Goal: Task Accomplishment & Management: Complete application form

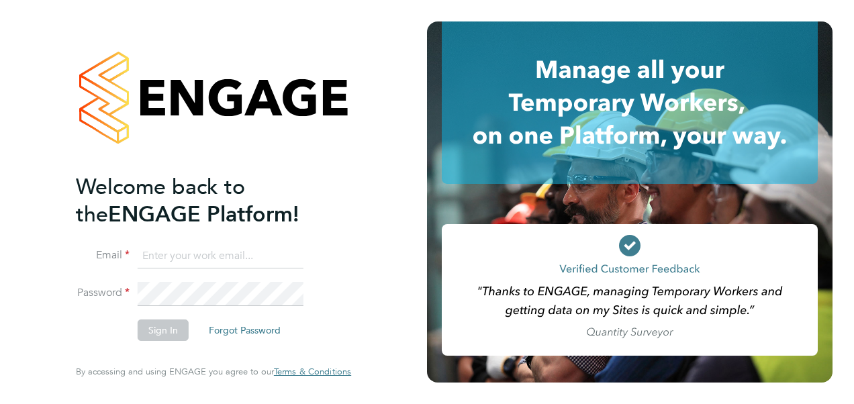
click at [268, 260] on input at bounding box center [221, 256] width 166 height 24
type input "[PERSON_NAME][EMAIL_ADDRESS][PERSON_NAME][PERSON_NAME][DOMAIN_NAME]"
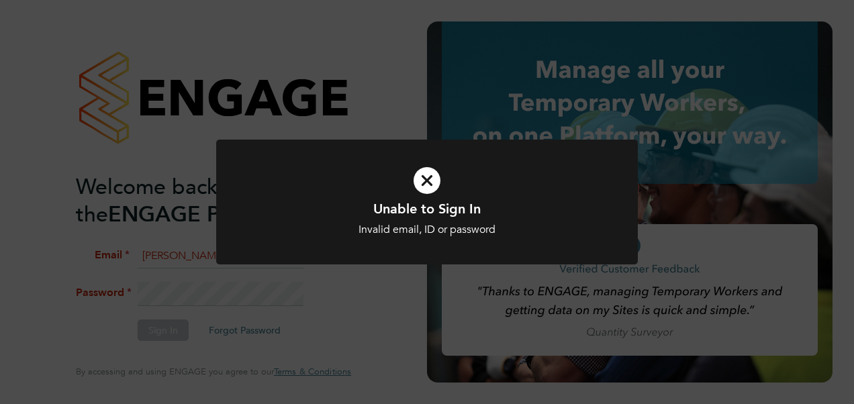
click at [238, 295] on div "Unable to Sign In Invalid email, ID or password Cancel Okay" at bounding box center [427, 202] width 854 height 404
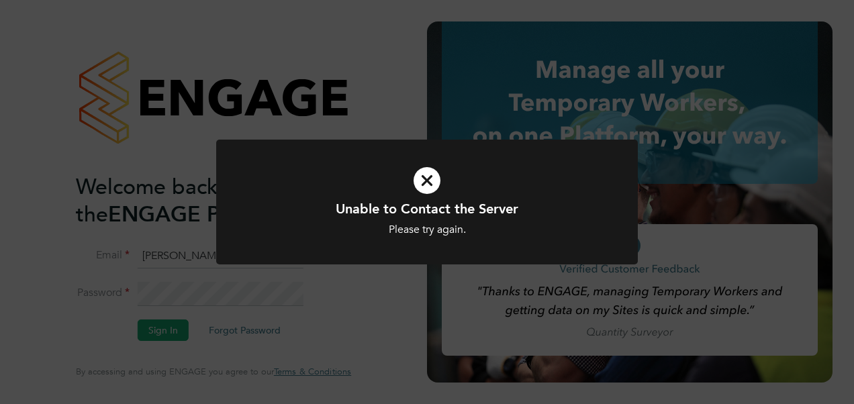
click at [249, 65] on div "Unable to Contact the Server Please try again. Cancel Okay" at bounding box center [427, 202] width 854 height 404
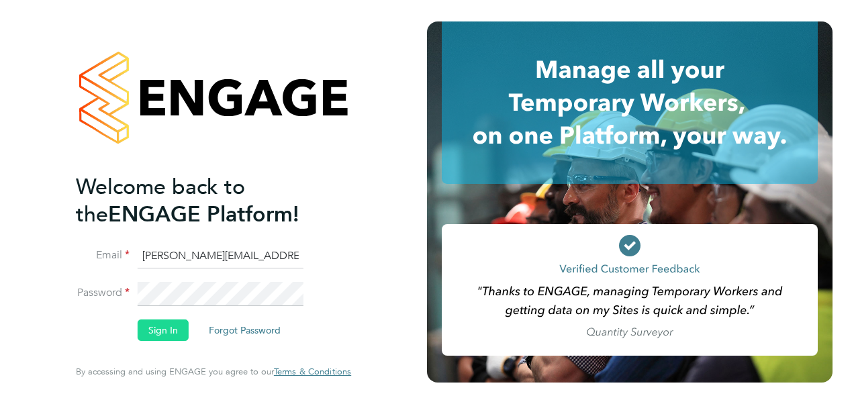
click at [166, 332] on button "Sign In" at bounding box center [163, 330] width 51 height 21
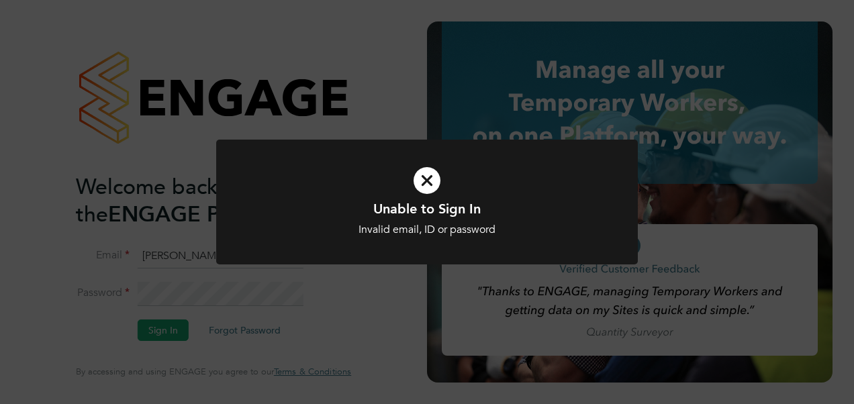
click at [344, 50] on div "Unable to Sign In Invalid email, ID or password Cancel Okay" at bounding box center [427, 202] width 854 height 404
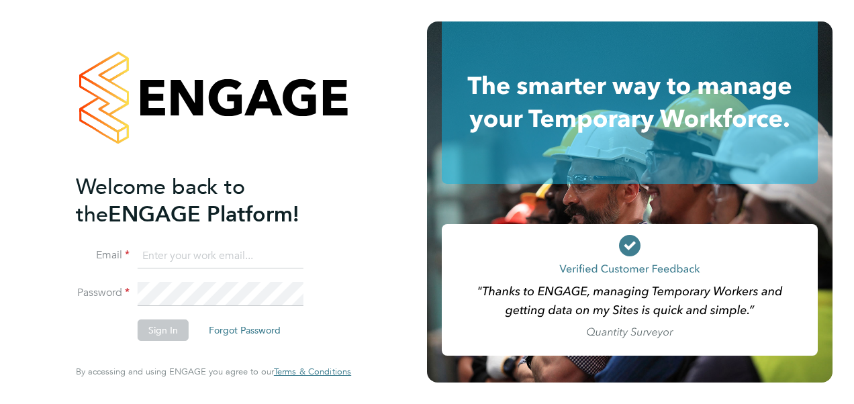
click at [250, 259] on input at bounding box center [221, 256] width 166 height 24
click at [267, 258] on input "andy.bennett29@sky.com" at bounding box center [221, 256] width 166 height 24
type input "a"
type input "[PERSON_NAME][EMAIL_ADDRESS][PERSON_NAME][PERSON_NAME][DOMAIN_NAME]"
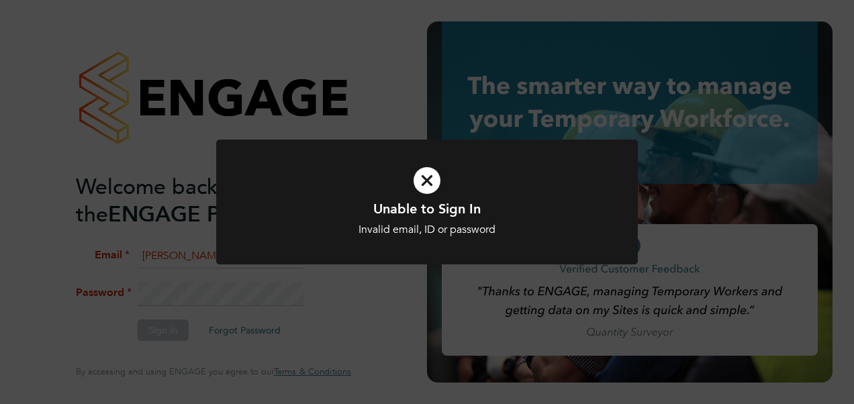
click at [412, 141] on div at bounding box center [427, 203] width 422 height 126
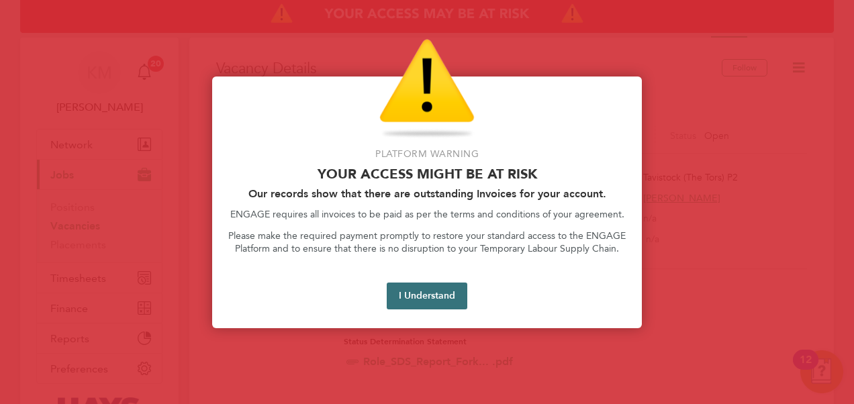
click at [415, 291] on button "I Understand" at bounding box center [427, 296] width 81 height 27
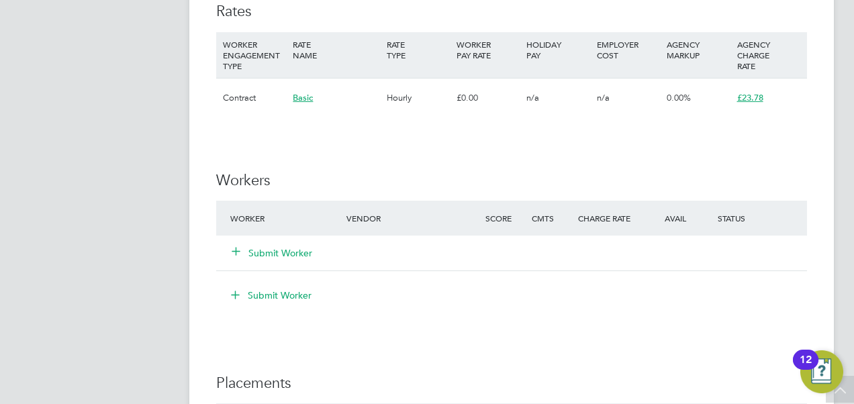
scroll to position [940, 0]
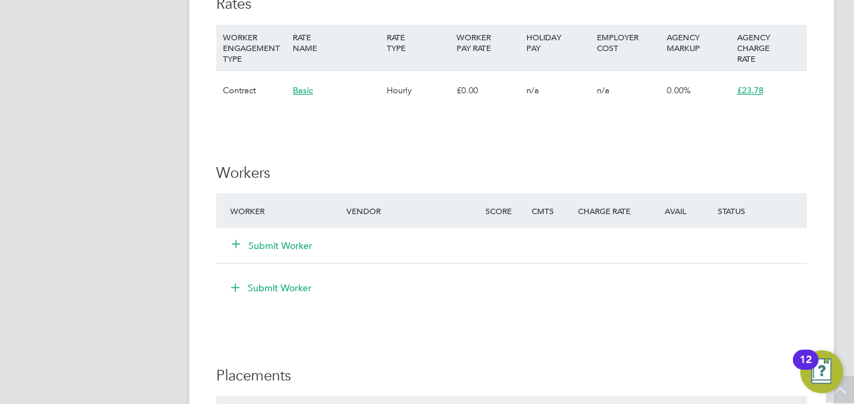
click at [290, 247] on button "Submit Worker" at bounding box center [272, 245] width 81 height 13
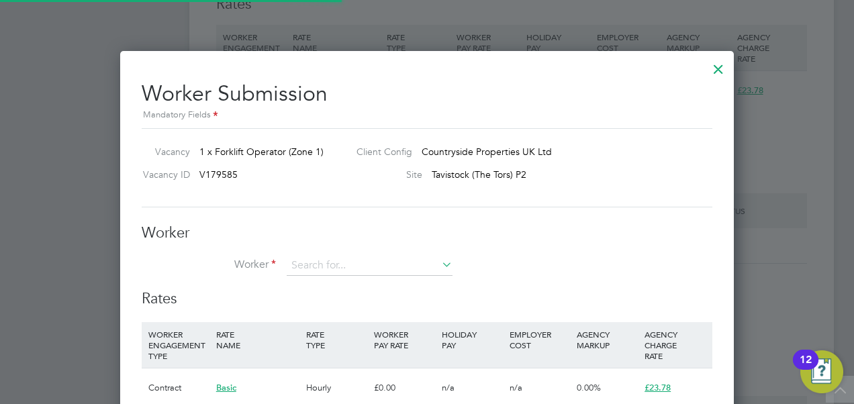
scroll to position [848, 614]
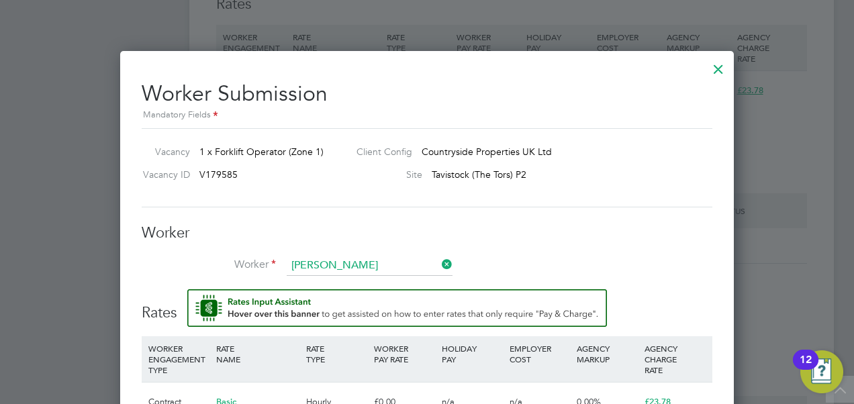
click at [373, 283] on b "Ashton" at bounding box center [412, 284] width 78 height 11
type input "Noah Ashton (17659630)"
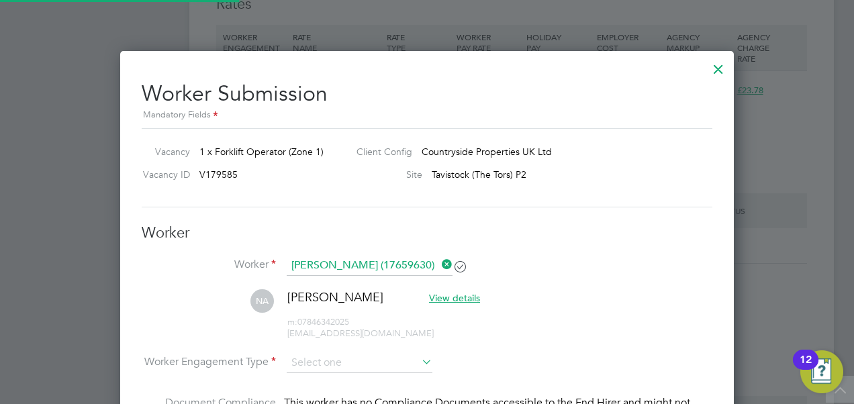
scroll to position [7, 7]
click at [419, 361] on icon at bounding box center [419, 362] width 0 height 19
click at [405, 360] on input at bounding box center [360, 364] width 146 height 20
click at [381, 381] on li "Contract" at bounding box center [360, 379] width 146 height 17
type input "Contract"
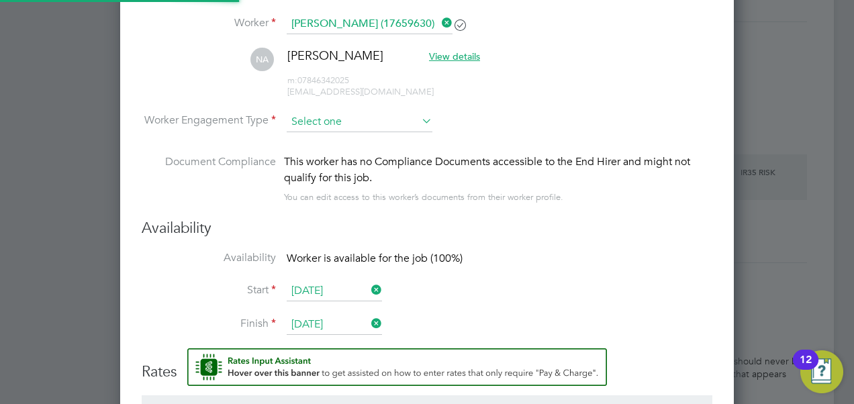
scroll to position [1146, 614]
click at [319, 119] on input at bounding box center [360, 122] width 146 height 20
click at [318, 142] on li "Contract" at bounding box center [360, 138] width 146 height 17
type input "Contract"
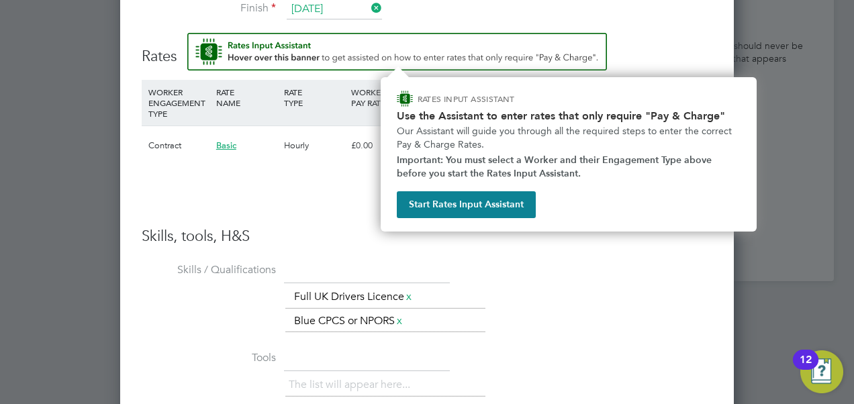
scroll to position [1504, 0]
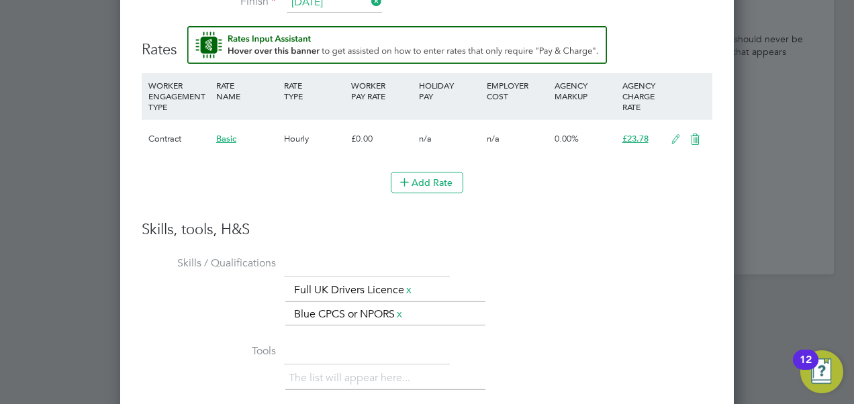
click at [675, 138] on icon at bounding box center [675, 139] width 17 height 11
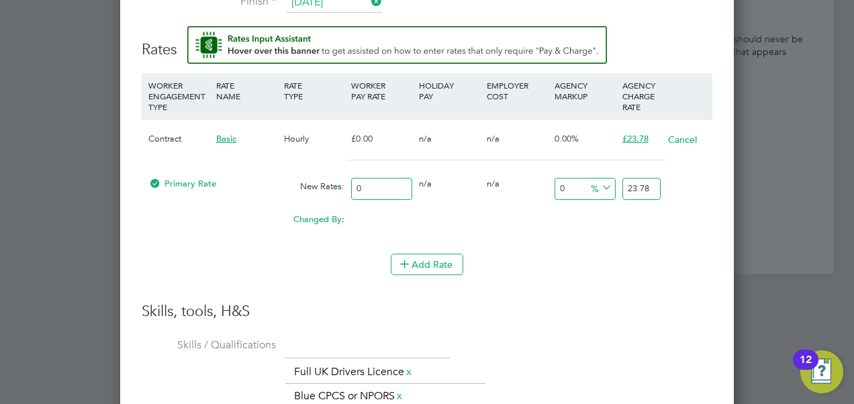
click at [380, 184] on input "0" at bounding box center [381, 189] width 61 height 22
type input "2"
type input "20"
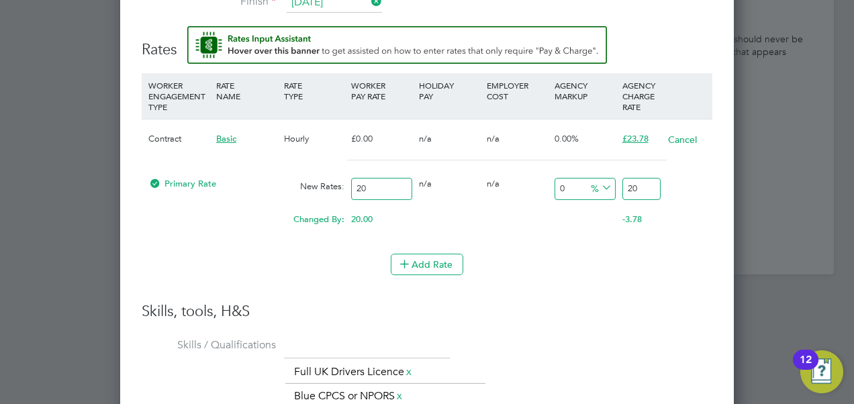
type input "20.5"
type input "20.50"
click at [648, 184] on input "20.5" at bounding box center [641, 189] width 38 height 22
type input "-2.4390243902439024"
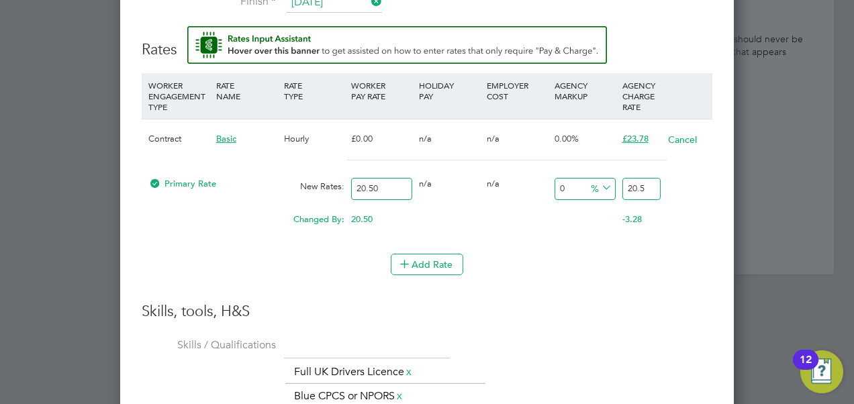
type input "20"
type input "-90.2439024390244"
type input "2"
type input "12.195121951219512"
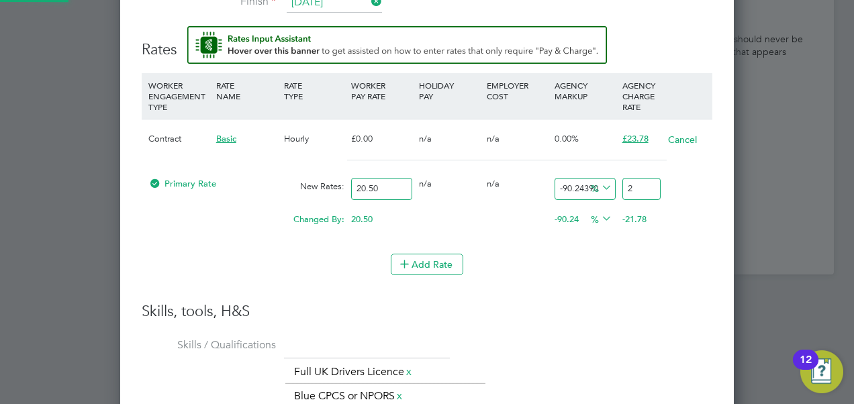
type input "23"
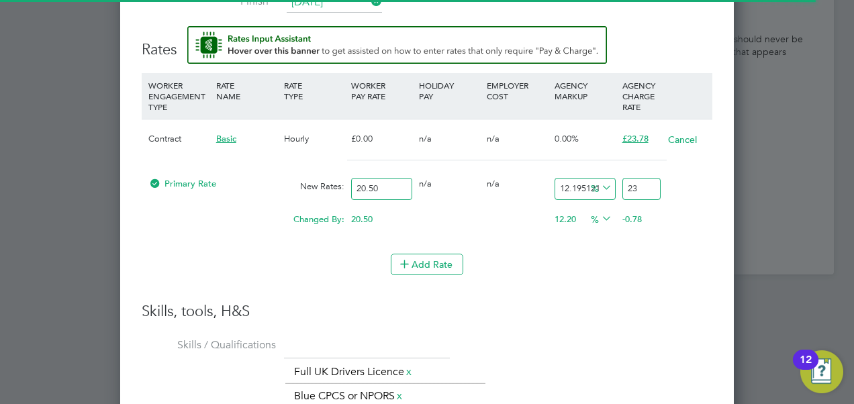
type input "15.609756097560975"
type input "23.7"
type input "16"
type input "23.78"
click at [637, 360] on div "The list will appear here... Full UK Drivers Licence x Blue CPCS or NPORS x" at bounding box center [498, 384] width 427 height 48
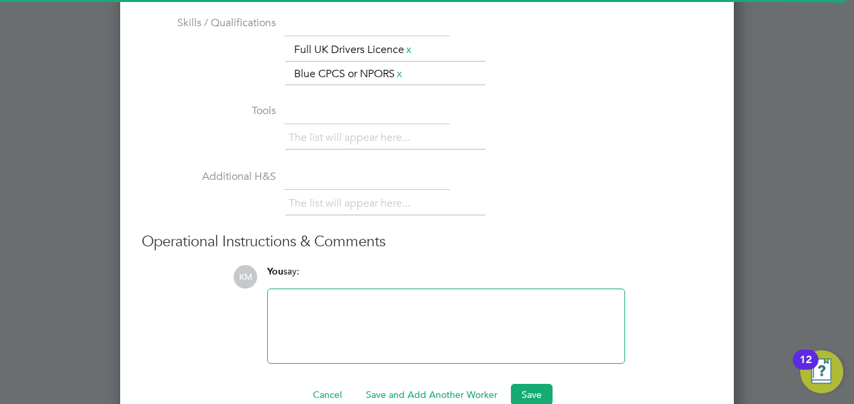
scroll to position [1847, 0]
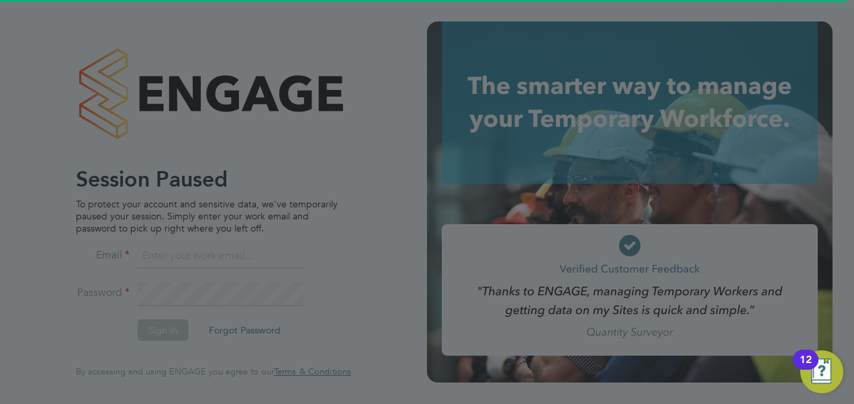
click at [427, 360] on div "Session Paused To protect your account and sensitive data, we've temporarily pa…" at bounding box center [213, 202] width 427 height 404
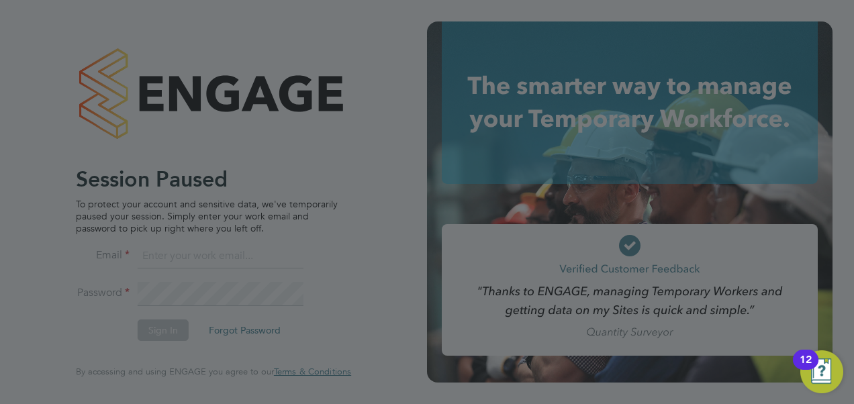
scroll to position [7, 7]
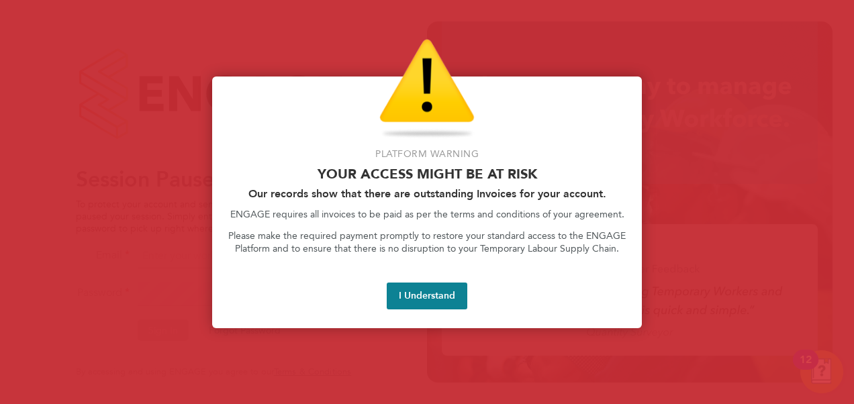
click at [160, 248] on div at bounding box center [427, 202] width 854 height 404
click at [420, 305] on button "I Understand" at bounding box center [427, 296] width 81 height 27
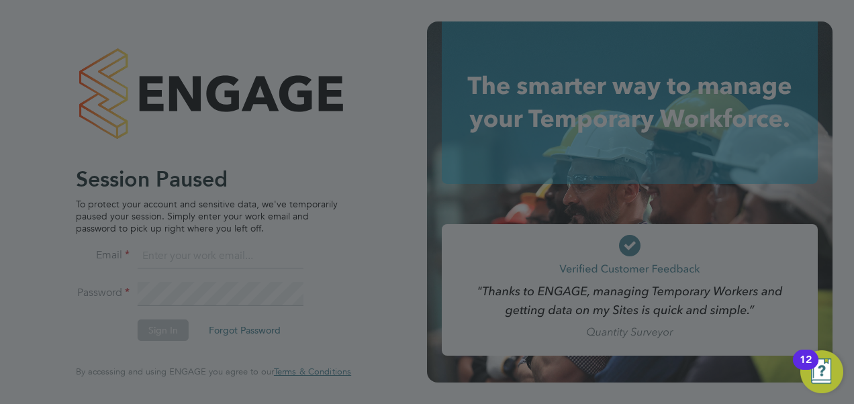
click at [252, 256] on div at bounding box center [427, 202] width 854 height 404
click at [260, 242] on div at bounding box center [427, 202] width 854 height 404
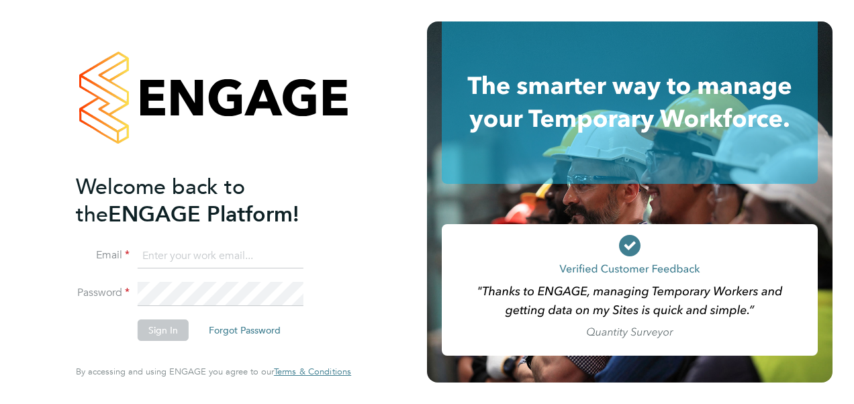
click at [266, 264] on input at bounding box center [221, 256] width 166 height 24
type input "[PERSON_NAME][EMAIL_ADDRESS][PERSON_NAME][PERSON_NAME][DOMAIN_NAME]"
click at [149, 332] on button "Sign In" at bounding box center [163, 330] width 51 height 21
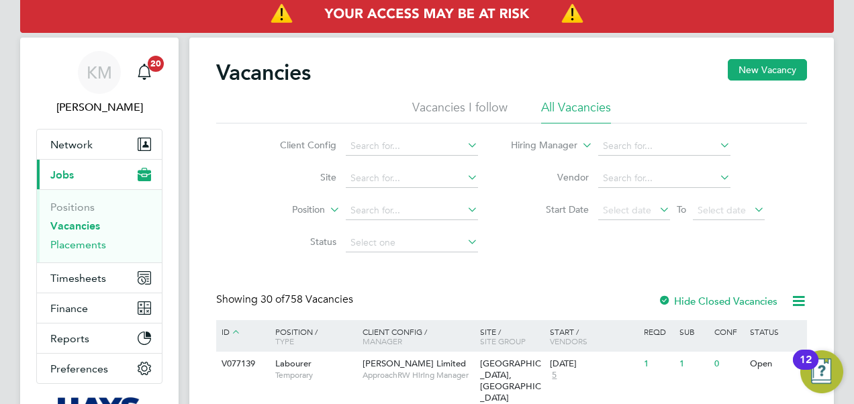
click at [66, 248] on link "Placements" at bounding box center [78, 244] width 56 height 13
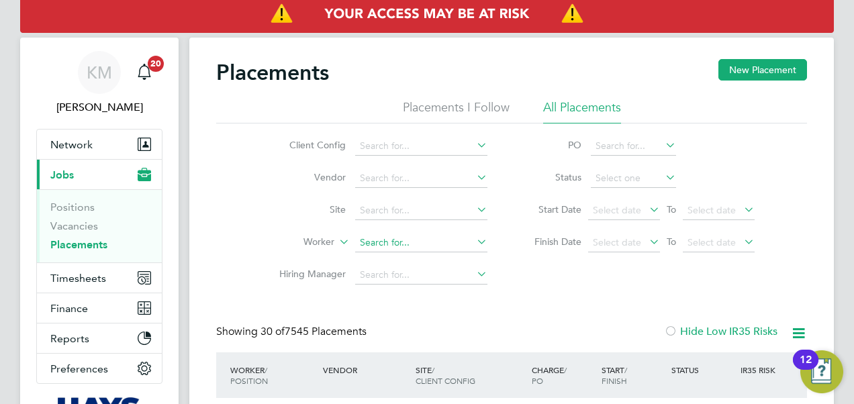
click at [369, 235] on input at bounding box center [421, 243] width 132 height 19
click at [441, 260] on b "As" at bounding box center [446, 260] width 11 height 11
type input "[PERSON_NAME]"
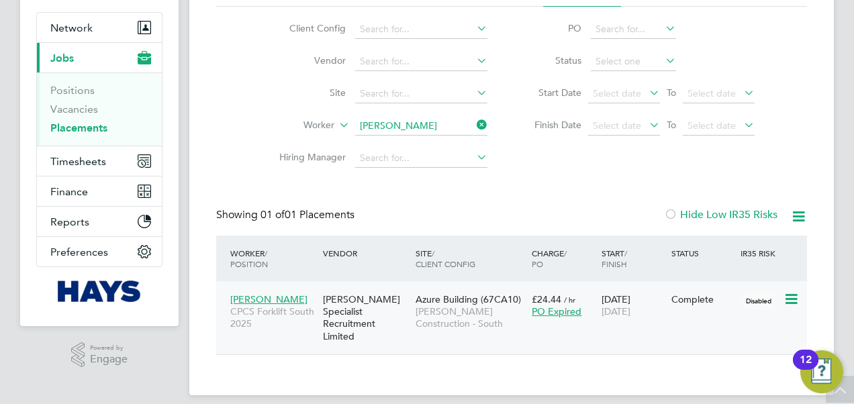
click at [354, 307] on div "[PERSON_NAME] Specialist Recruitment Limited" at bounding box center [366, 318] width 93 height 62
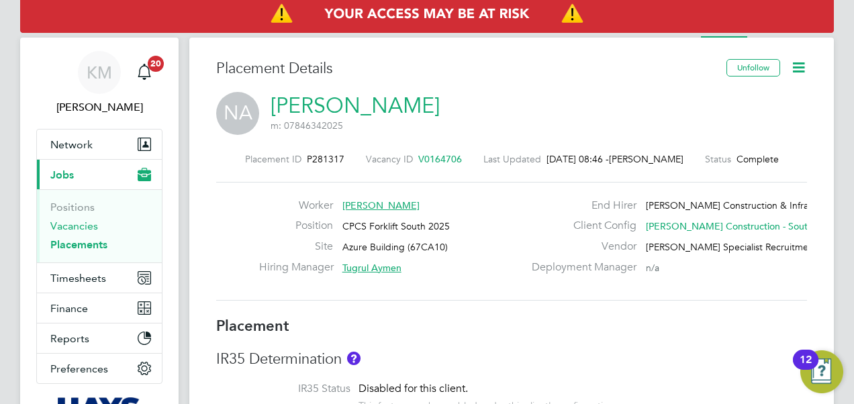
click at [73, 224] on link "Vacancies" at bounding box center [74, 226] width 48 height 13
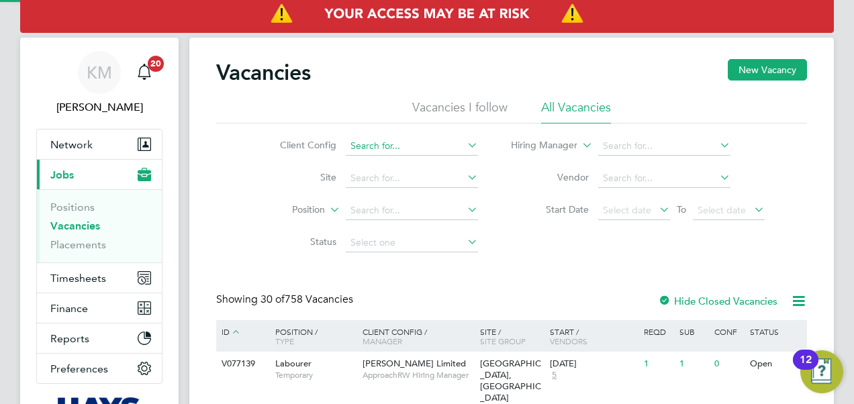
click at [353, 150] on input at bounding box center [412, 146] width 132 height 19
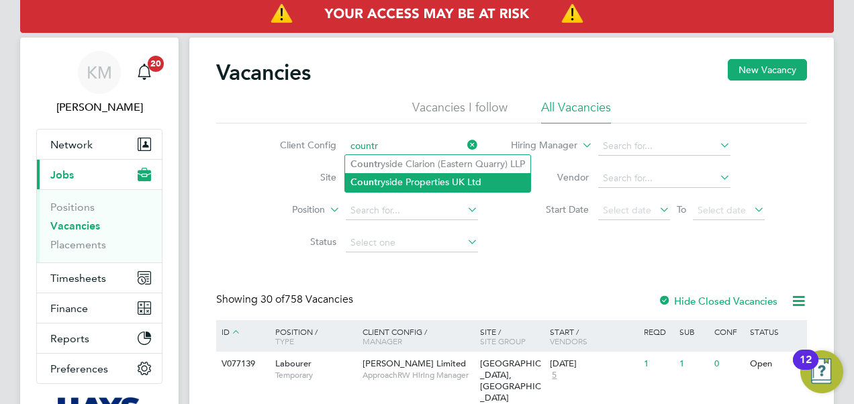
type input "countr"
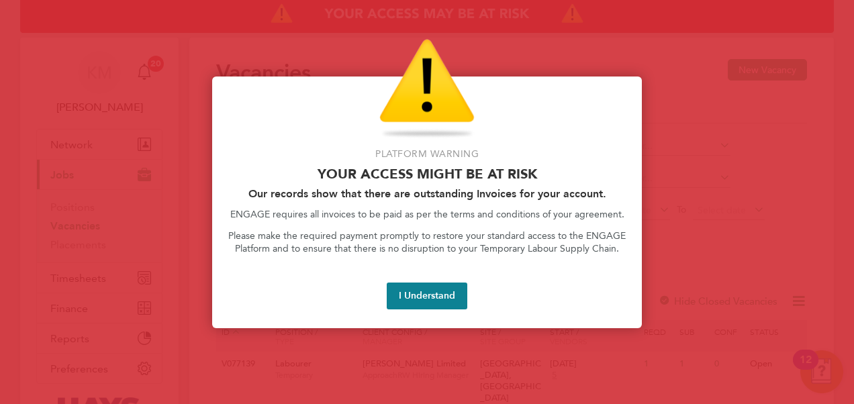
click at [375, 183] on div "Platform Warning Your access might be at risk Our records show that there are o…" at bounding box center [427, 203] width 430 height 252
click at [409, 291] on button "I Understand" at bounding box center [427, 296] width 81 height 27
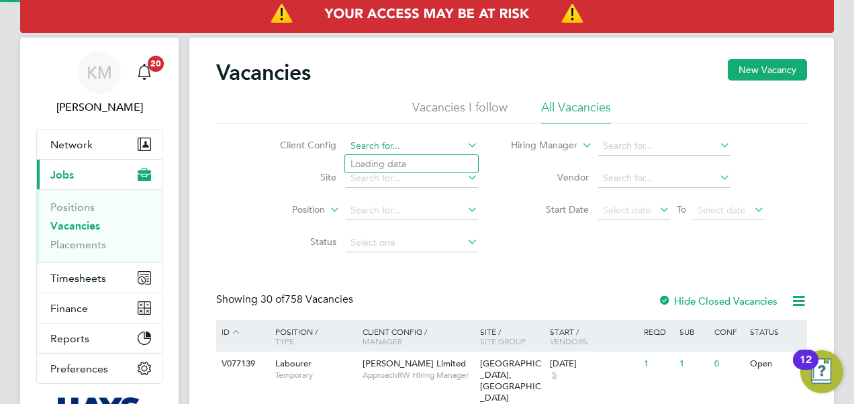
click at [378, 142] on input at bounding box center [412, 146] width 132 height 19
type input "countrysi"
click at [381, 79] on div "Vacancies New Vacancy" at bounding box center [511, 79] width 591 height 40
